Goal: Find specific page/section: Find specific page/section

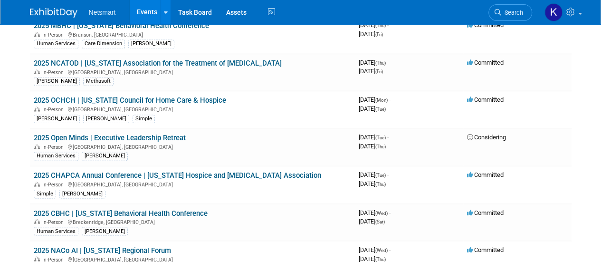
scroll to position [666, 0]
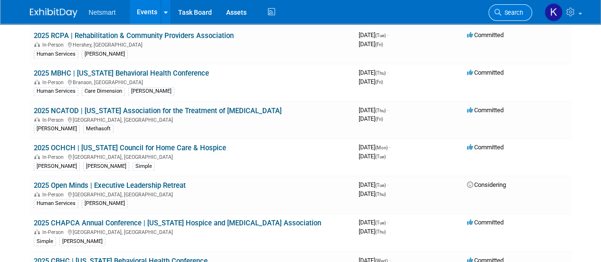
click at [503, 10] on span "Search" at bounding box center [513, 12] width 22 height 7
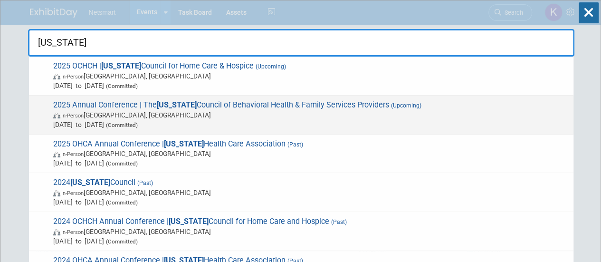
type input "ohio"
click at [217, 115] on span "In-Person Columbus, OH" at bounding box center [311, 115] width 516 height 10
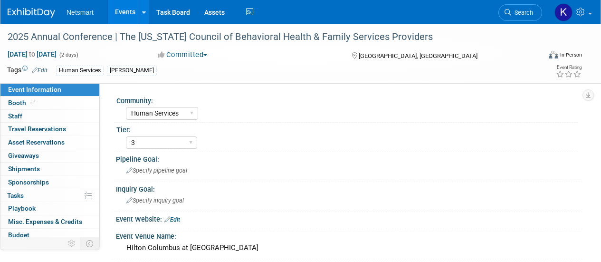
select select "Human Services"
select select "3"
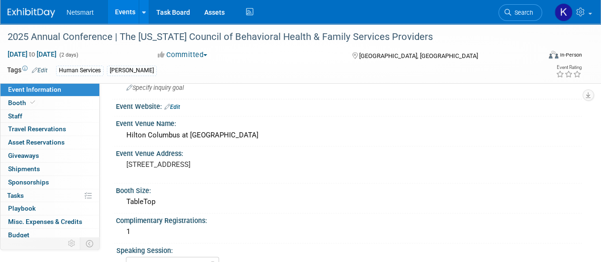
scroll to position [117, 0]
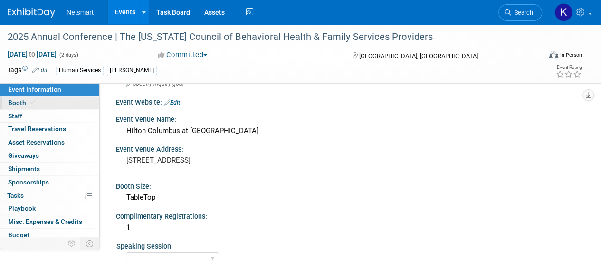
click at [52, 106] on link "Booth" at bounding box center [49, 103] width 99 height 13
